Goal: Task Accomplishment & Management: Use online tool/utility

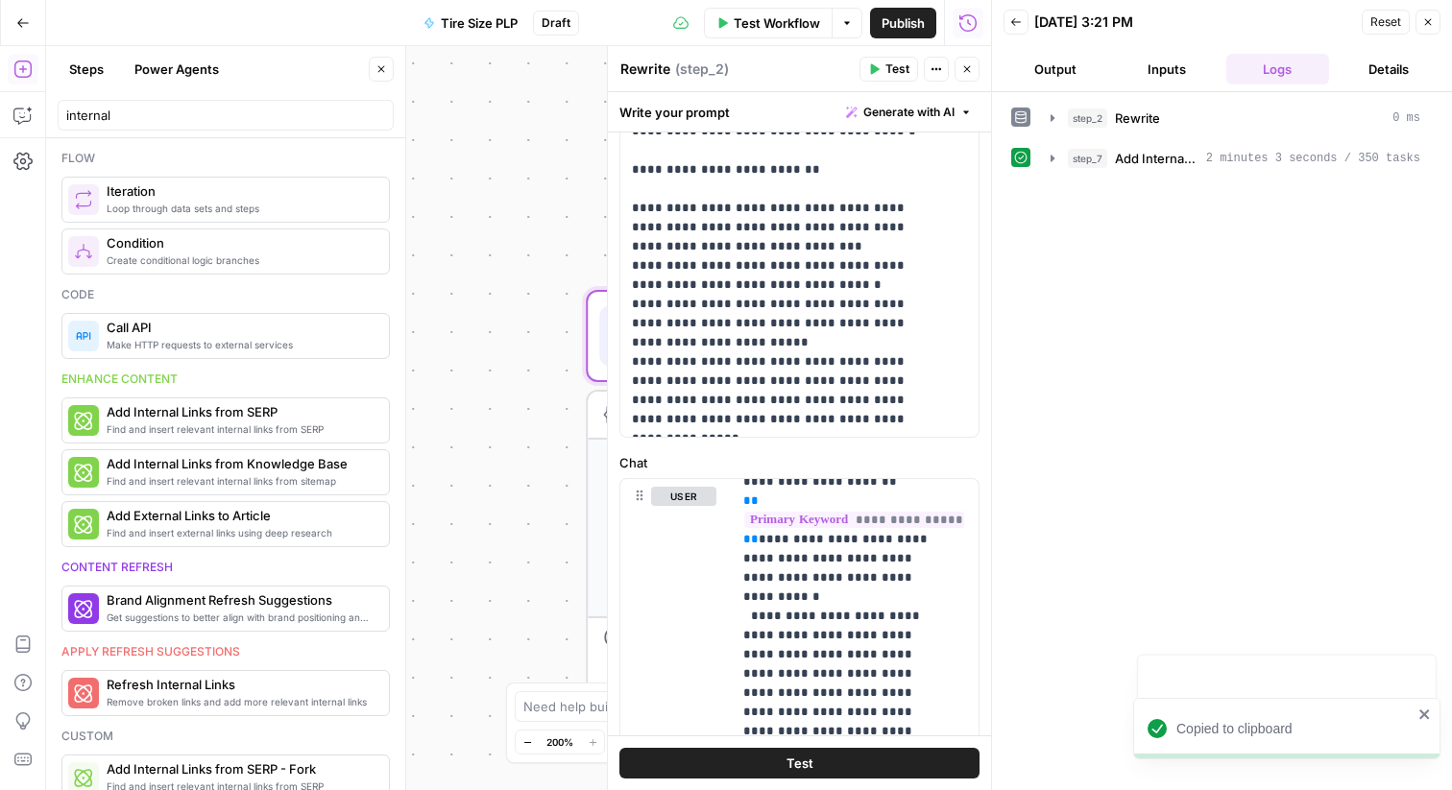
scroll to position [308, 0]
